Goal: Task Accomplishment & Management: Manage account settings

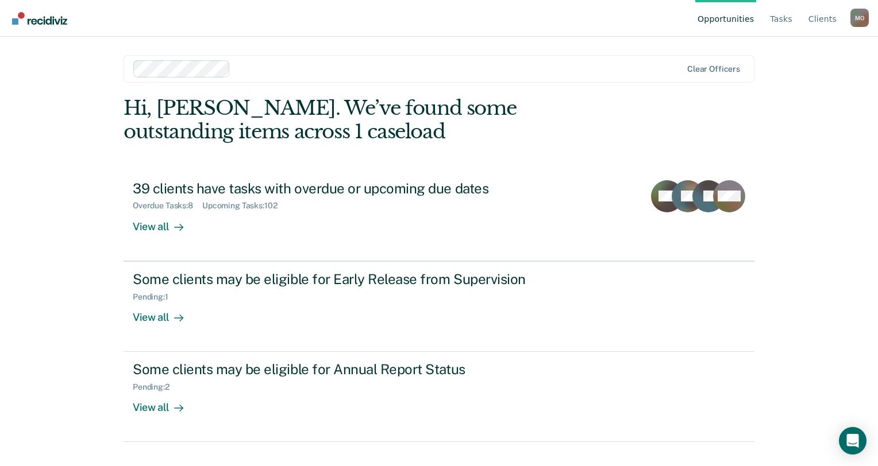
click at [862, 23] on div "M O" at bounding box center [859, 18] width 18 height 18
click at [689, 111] on div "Hi, [PERSON_NAME]. We’ve found some outstanding items across 1 caseload 39 clie…" at bounding box center [439, 270] width 631 height 346
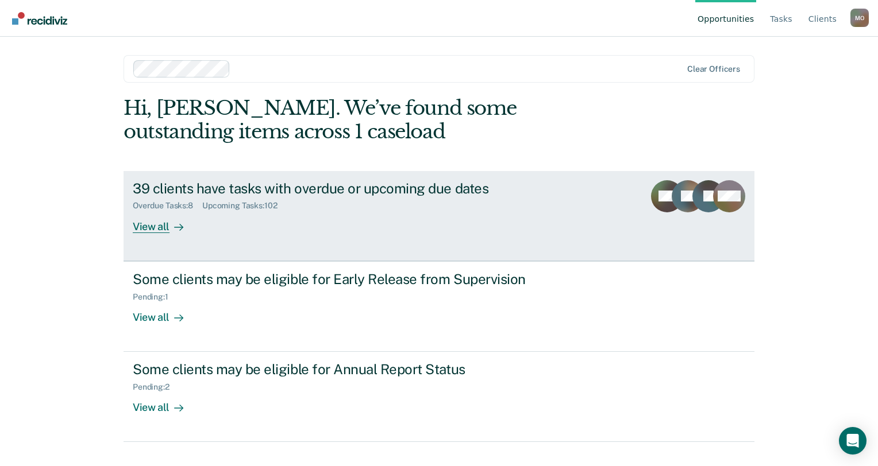
click at [159, 225] on div "View all" at bounding box center [165, 222] width 64 height 22
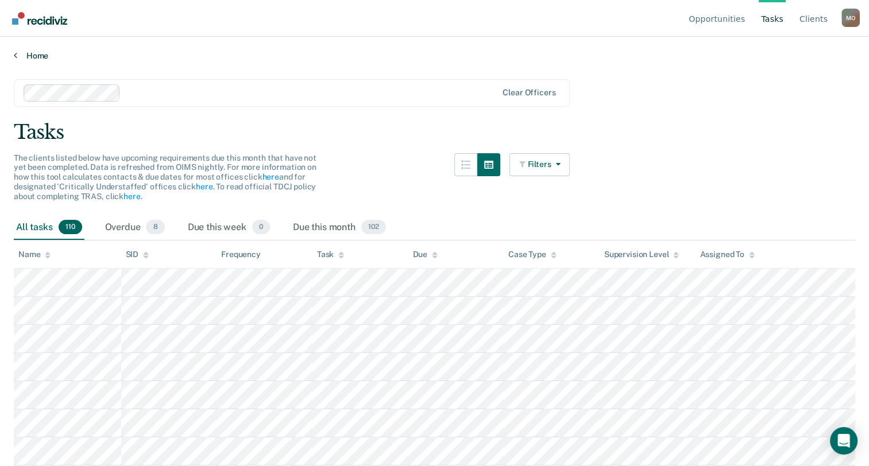
click at [16, 52] on icon at bounding box center [15, 55] width 3 height 9
